Goal: Download file/media

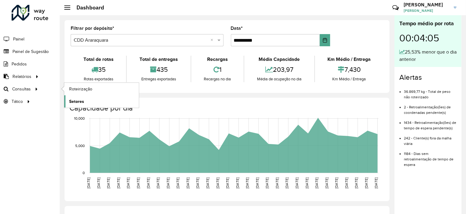
click at [78, 103] on span "Setores" at bounding box center [76, 101] width 15 height 6
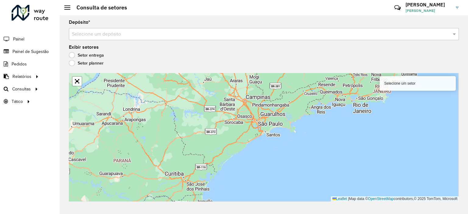
click at [150, 35] on input "text" at bounding box center [257, 34] width 371 height 7
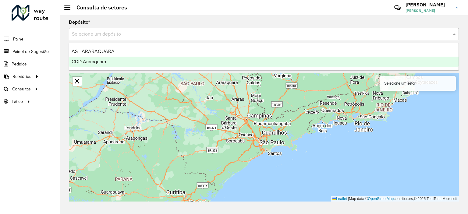
click at [140, 59] on div "CDD Araraquara" at bounding box center [263, 62] width 389 height 10
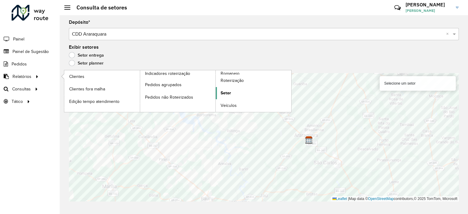
click at [224, 93] on span "Setor" at bounding box center [225, 93] width 10 height 6
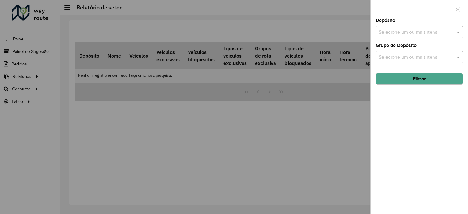
click at [409, 29] on input "text" at bounding box center [416, 32] width 78 height 7
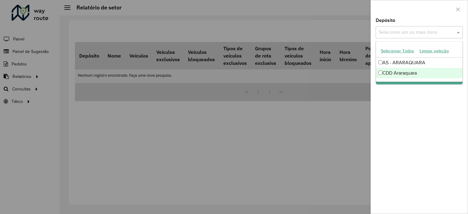
click at [391, 71] on div "CDD Araraquara" at bounding box center [419, 73] width 86 height 10
click at [417, 102] on div "Depósito Selecione um ou mais itens CDD Araraquara × × Grupo de Depósito Seleci…" at bounding box center [418, 115] width 97 height 195
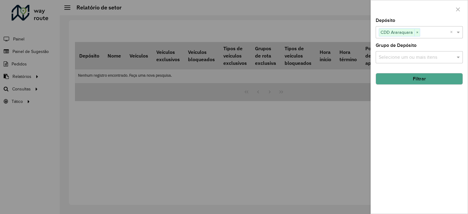
click at [416, 72] on hb-field-button "Filtrar" at bounding box center [418, 76] width 87 height 16
click at [416, 79] on button "Filtrar" at bounding box center [418, 79] width 87 height 12
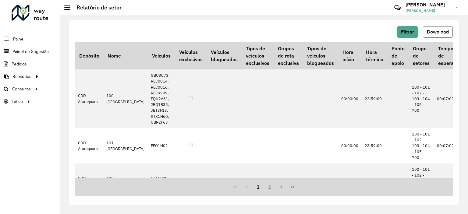
click at [426, 33] on span "Download" at bounding box center [437, 31] width 22 height 5
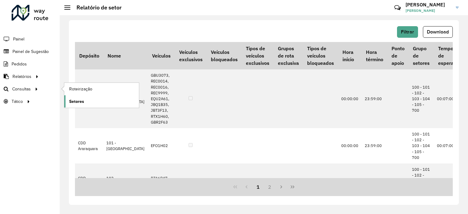
click at [84, 102] on link "Setores" at bounding box center [101, 101] width 75 height 12
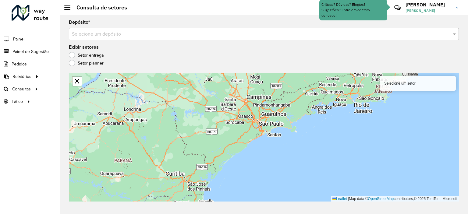
click at [129, 36] on input "text" at bounding box center [257, 34] width 371 height 7
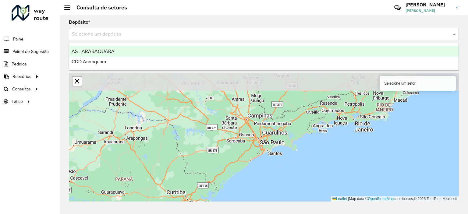
click at [129, 36] on input "text" at bounding box center [257, 34] width 371 height 7
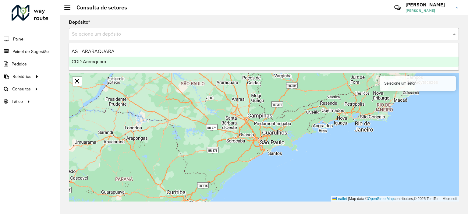
click at [88, 60] on span "CDD Araraquara" at bounding box center [89, 61] width 34 height 5
